Goal: Transaction & Acquisition: Purchase product/service

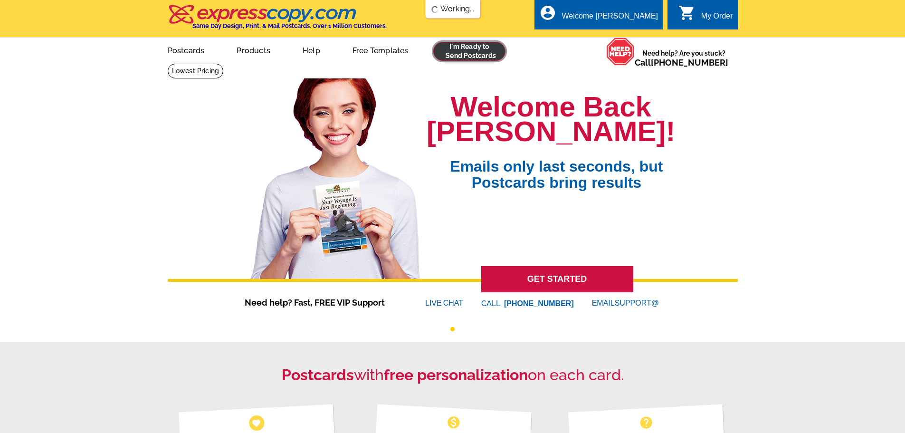
click at [459, 50] on link at bounding box center [469, 51] width 73 height 19
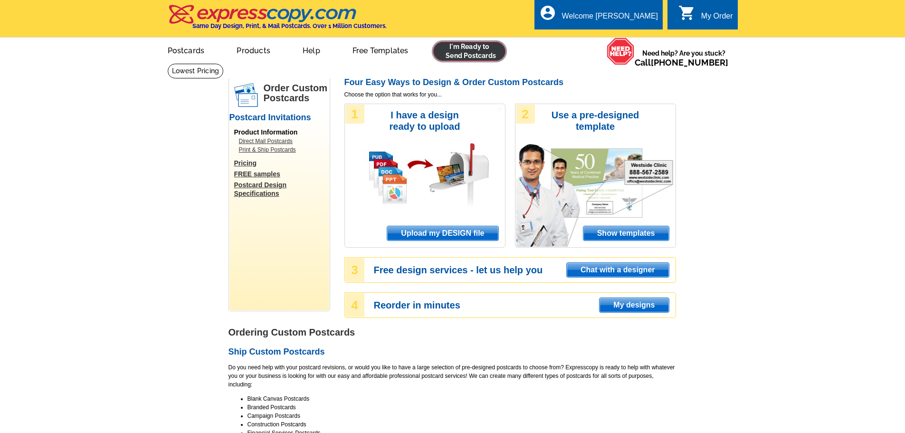
click at [481, 55] on link at bounding box center [469, 51] width 73 height 19
click at [457, 233] on span "Upload my DESIGN file" at bounding box center [442, 233] width 111 height 14
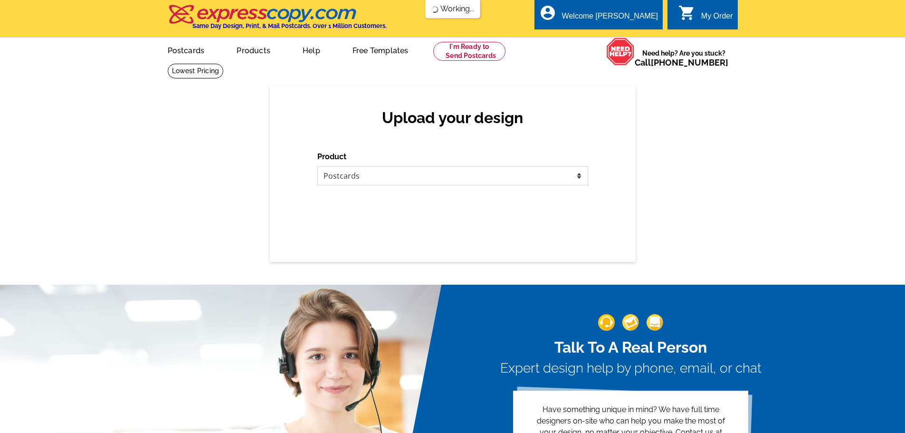
click at [559, 178] on select "Please select the type of file... Postcards Business Cards Letters and flyers G…" at bounding box center [452, 175] width 271 height 19
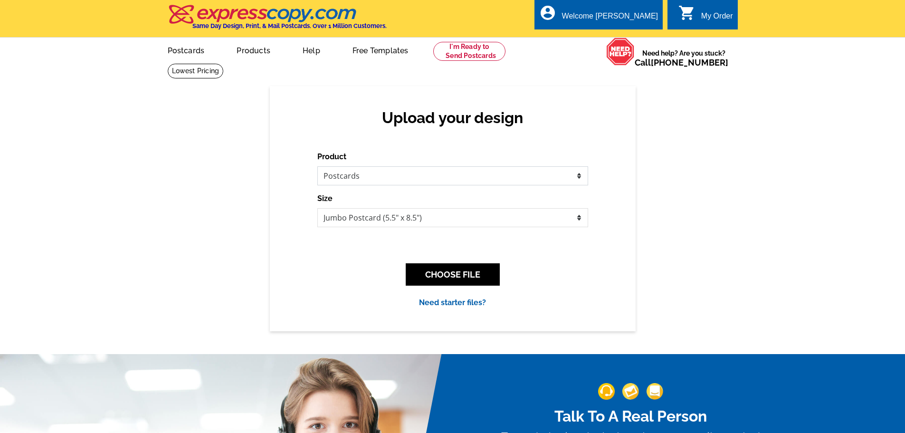
click at [317, 167] on select "Please select the type of file... Postcards Business Cards Letters and flyers G…" at bounding box center [452, 175] width 271 height 19
click at [673, 254] on div "Upload your design Product Please select the type of file... Postcards Business…" at bounding box center [452, 208] width 905 height 245
click at [459, 269] on button "CHOOSE FILE" at bounding box center [453, 274] width 94 height 22
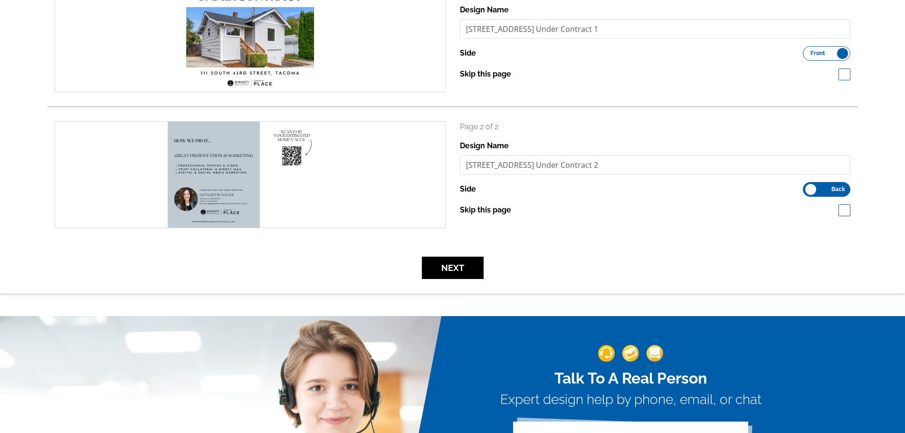
scroll to position [190, 0]
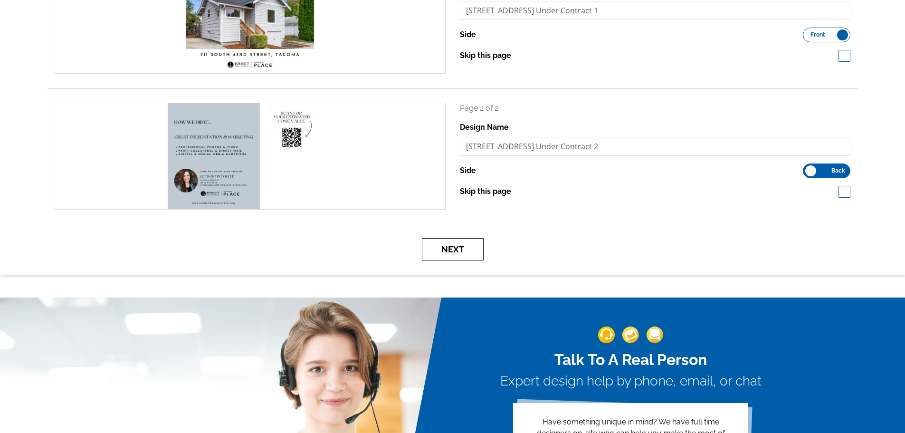
click at [453, 256] on button "Next" at bounding box center [453, 249] width 62 height 22
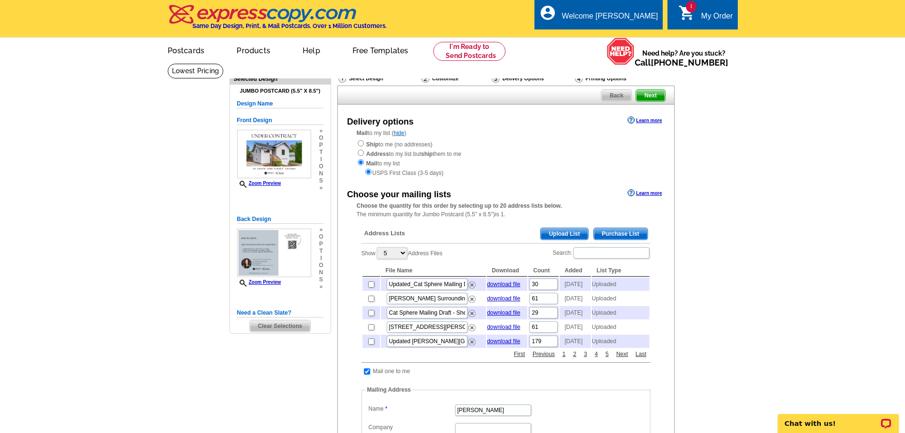
click at [552, 234] on span "Upload List" at bounding box center [563, 233] width 47 height 11
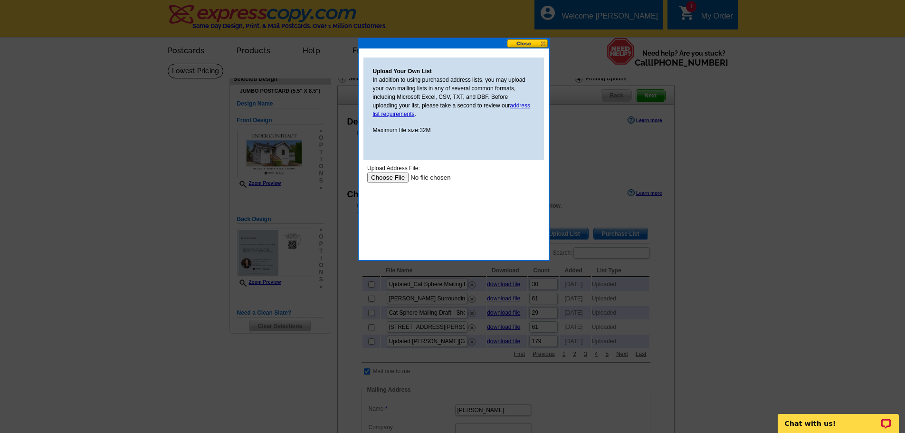
click at [390, 177] on input "file" at bounding box center [427, 177] width 120 height 10
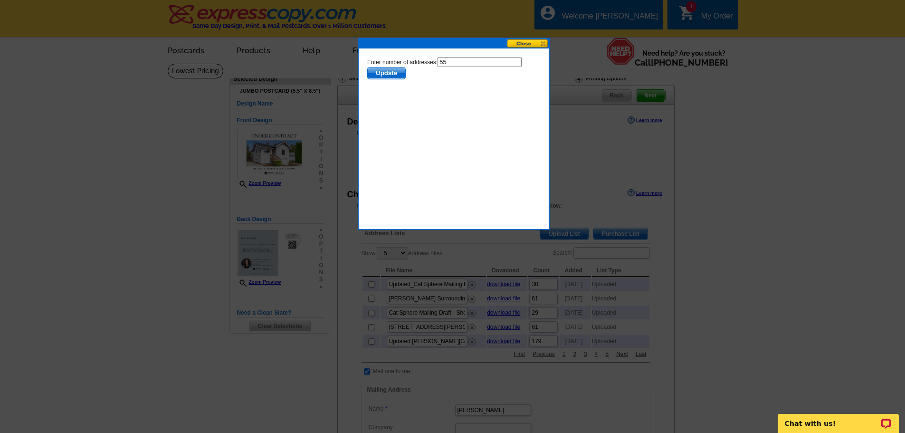
click at [384, 71] on span "Update" at bounding box center [386, 72] width 38 height 11
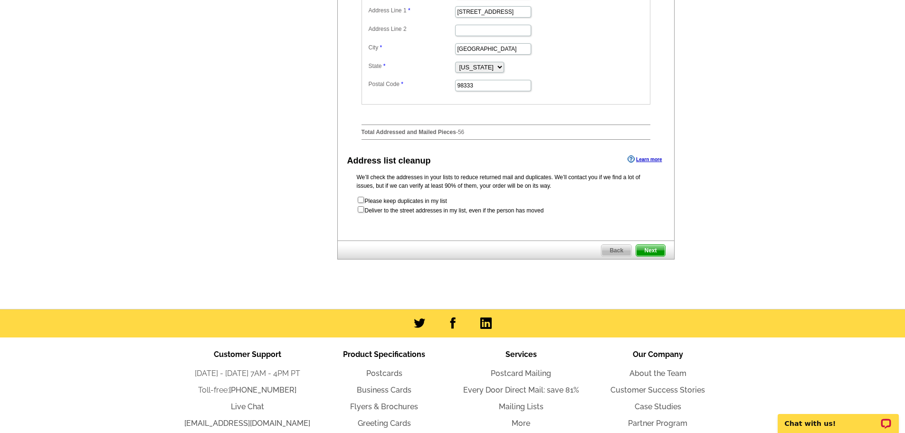
scroll to position [475, 0]
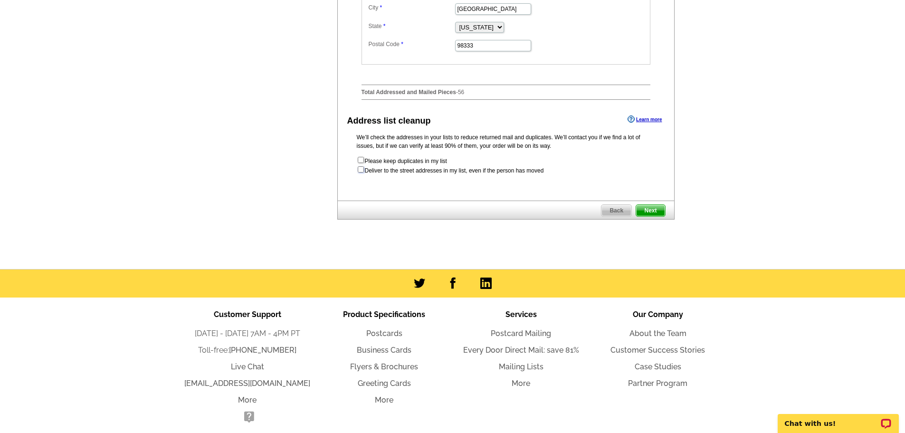
click at [359, 172] on input "checkbox" at bounding box center [361, 169] width 6 height 6
checkbox input "true"
radio input "true"
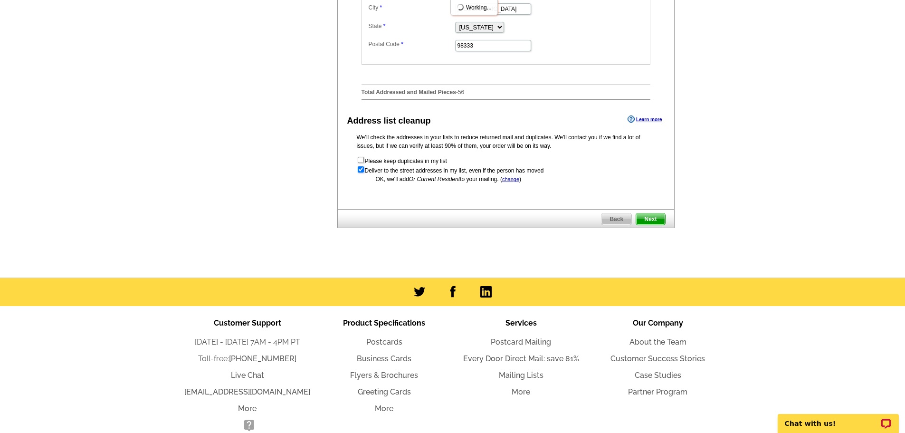
scroll to position [0, 0]
drag, startPoint x: 653, startPoint y: 236, endPoint x: 660, endPoint y: 235, distance: 6.7
click at [653, 225] on span "Next" at bounding box center [650, 218] width 28 height 11
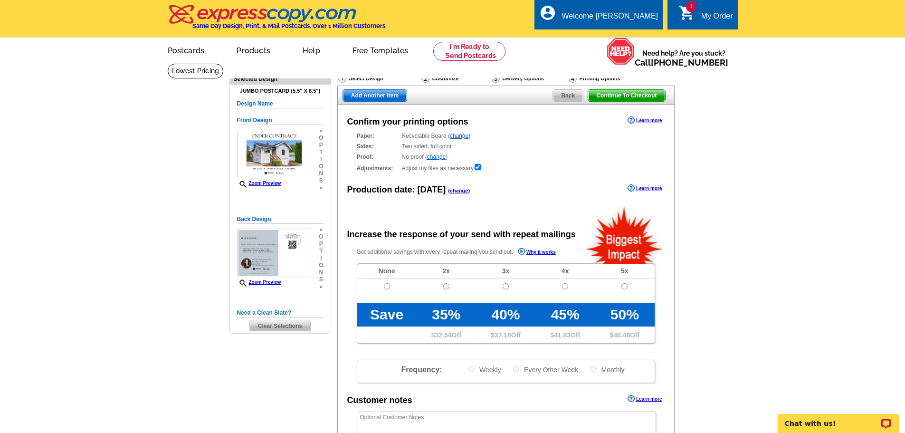
click at [762, 184] on main "Need Help? call [PHONE_NUMBER], chat with support, or have our designers make s…" at bounding box center [452, 321] width 905 height 516
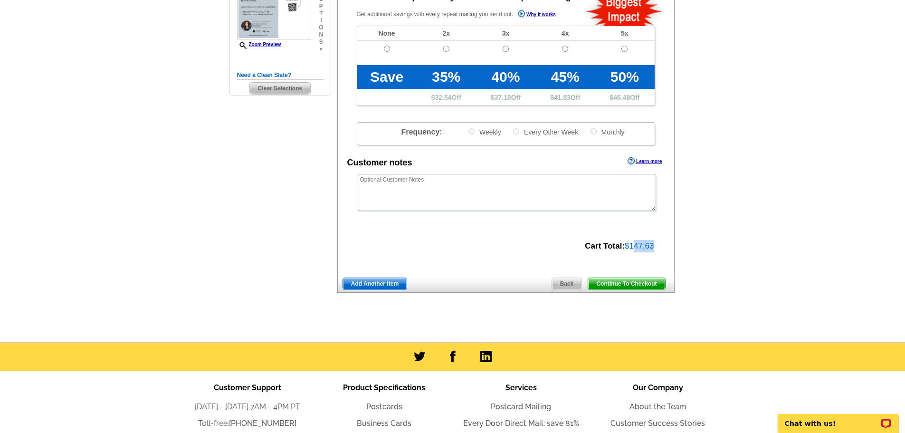
drag, startPoint x: 656, startPoint y: 248, endPoint x: 634, endPoint y: 241, distance: 22.5
click at [634, 241] on div "Cart Total: $147.63" at bounding box center [501, 245] width 326 height 14
